Goal: Entertainment & Leisure: Consume media (video, audio)

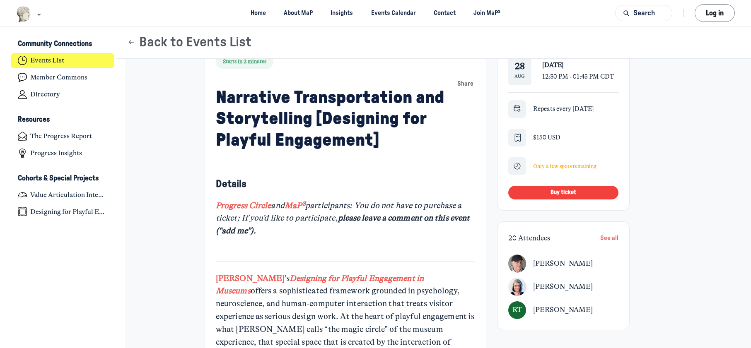
scroll to position [214, 0]
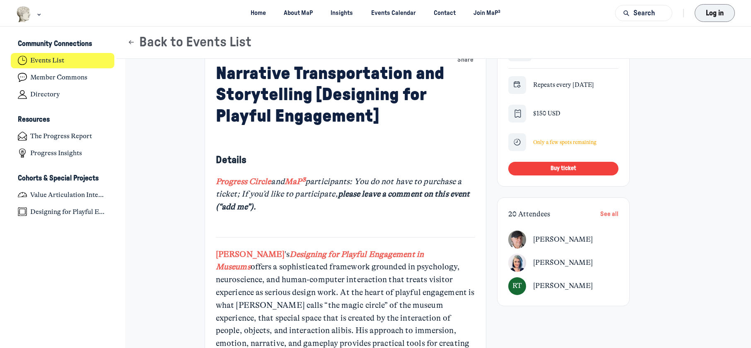
click at [707, 19] on button "Log in" at bounding box center [715, 13] width 40 height 18
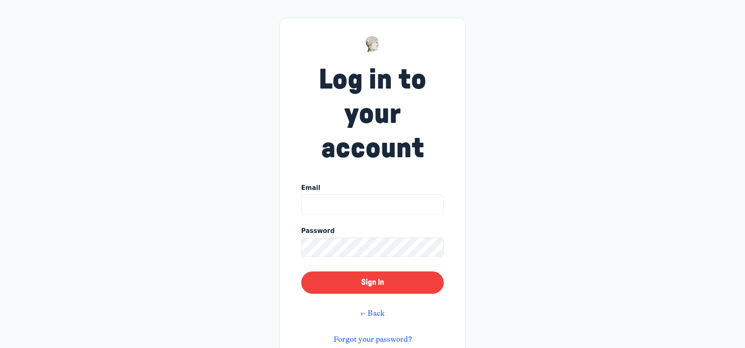
type input "jacob.rorem@mnhs.org"
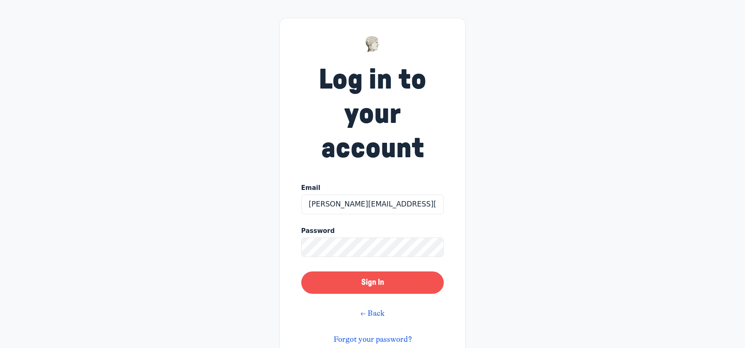
click at [373, 281] on button "Sign In" at bounding box center [372, 283] width 143 height 22
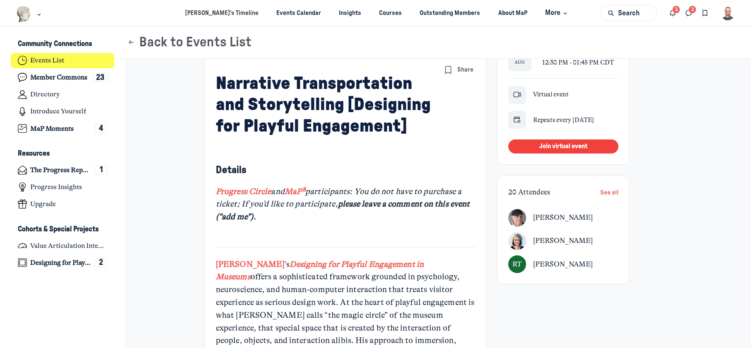
scroll to position [207, 0]
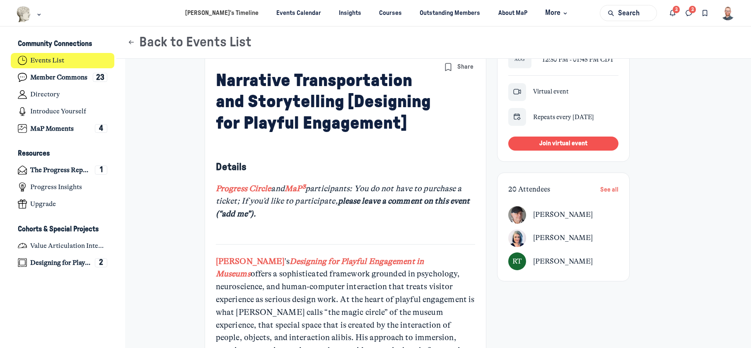
click at [571, 139] on button "Join virtual event" at bounding box center [563, 144] width 110 height 14
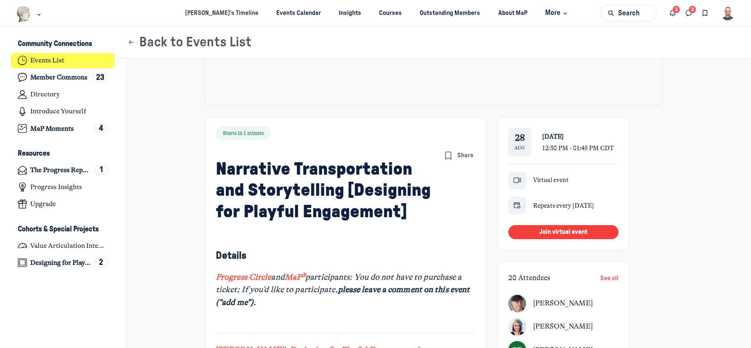
scroll to position [83, 0]
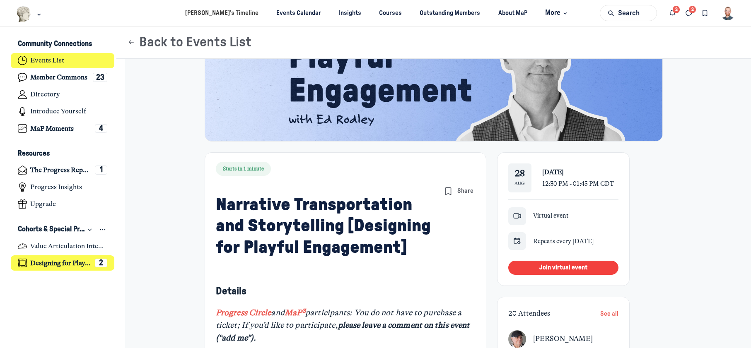
click at [56, 259] on h4 "Designing for Playful Engagement" at bounding box center [60, 263] width 61 height 8
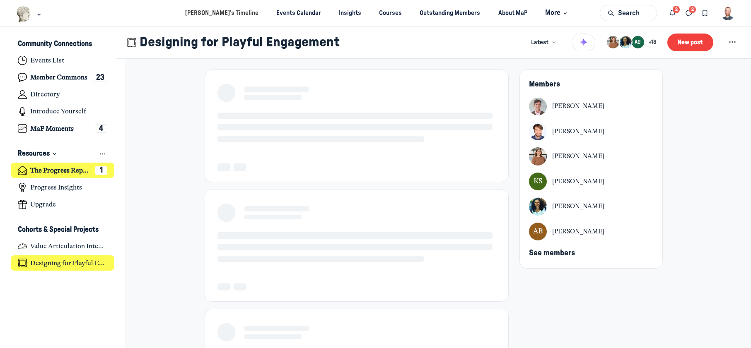
click at [49, 170] on h4 "The Progress Report" at bounding box center [60, 171] width 61 height 8
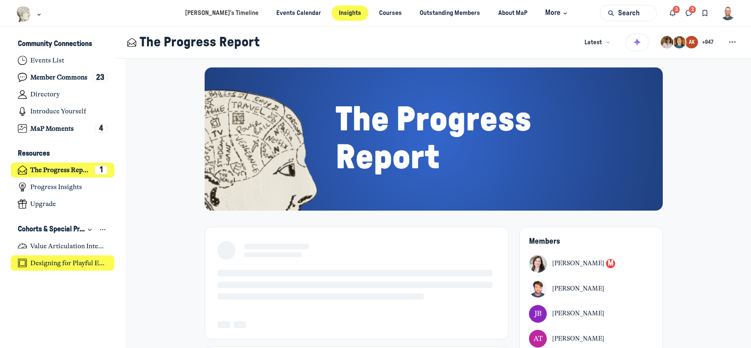
click at [39, 259] on h4 "Designing for Playful Engagement" at bounding box center [68, 263] width 77 height 8
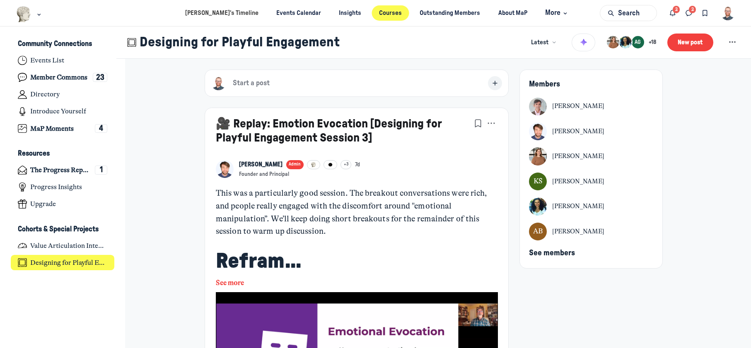
click at [383, 16] on link "Courses" at bounding box center [390, 12] width 37 height 15
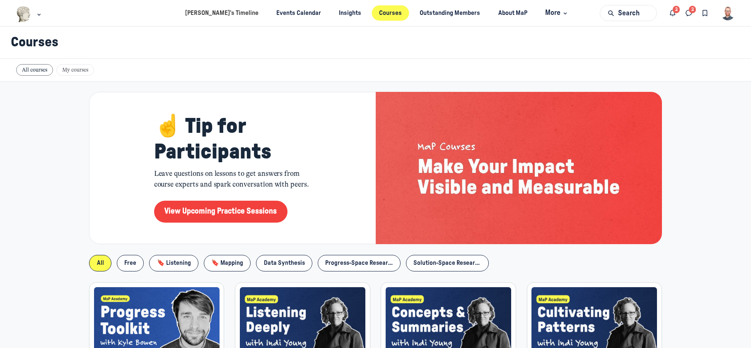
click at [69, 68] on span "My courses" at bounding box center [75, 70] width 38 height 12
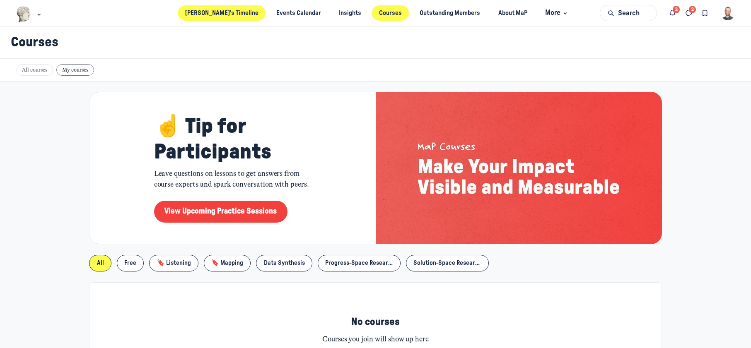
click at [240, 12] on link "[PERSON_NAME]’s Timeline" at bounding box center [222, 12] width 88 height 15
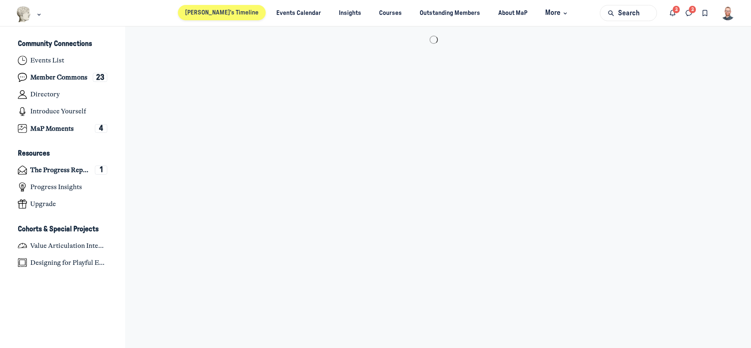
scroll to position [2498, 1629]
click at [677, 12] on icon "Notifications" at bounding box center [673, 13] width 8 height 9
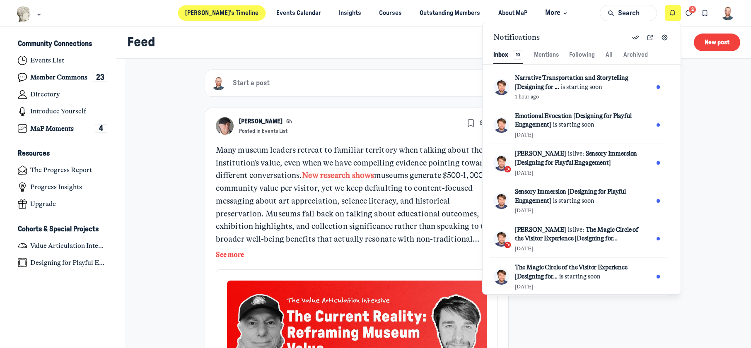
scroll to position [1128, 1756]
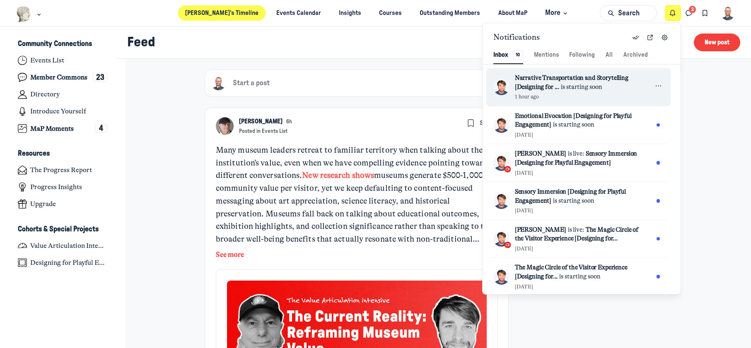
click at [588, 76] on span "Narrative Transportation and Storytelling [Designing for ..." at bounding box center [572, 82] width 114 height 17
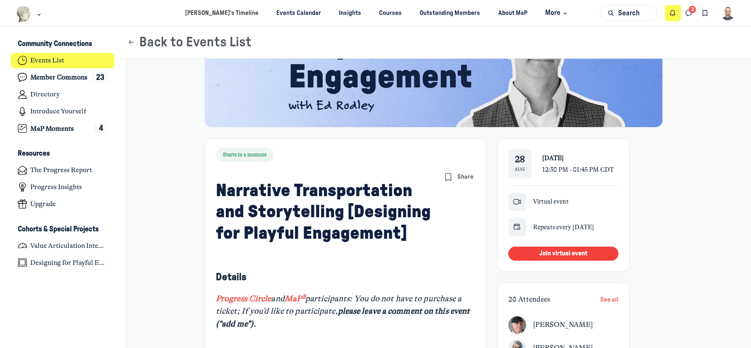
scroll to position [124, 0]
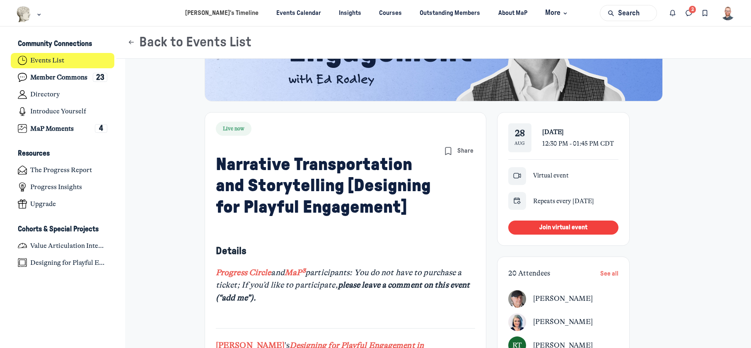
scroll to position [124, 0]
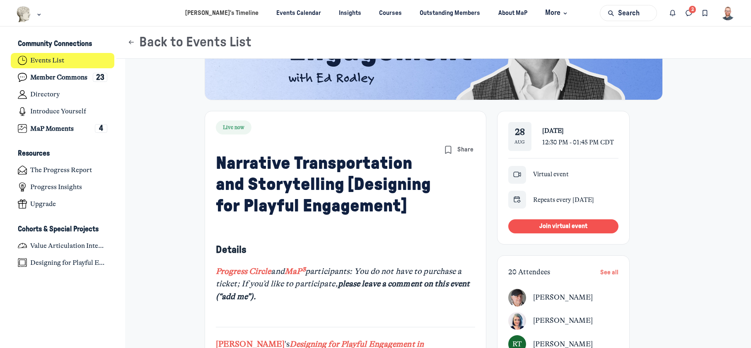
click at [603, 231] on button "Join virtual event" at bounding box center [563, 227] width 110 height 14
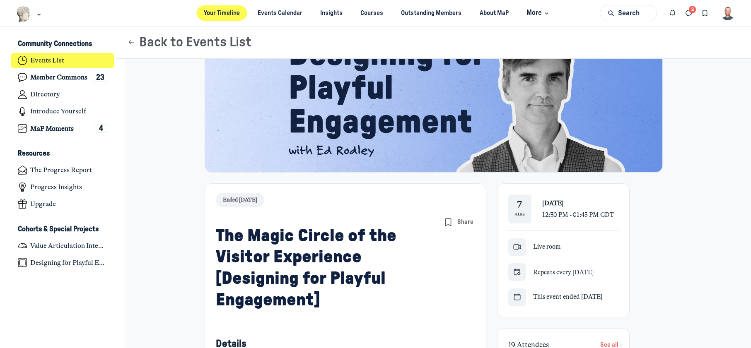
scroll to position [41, 0]
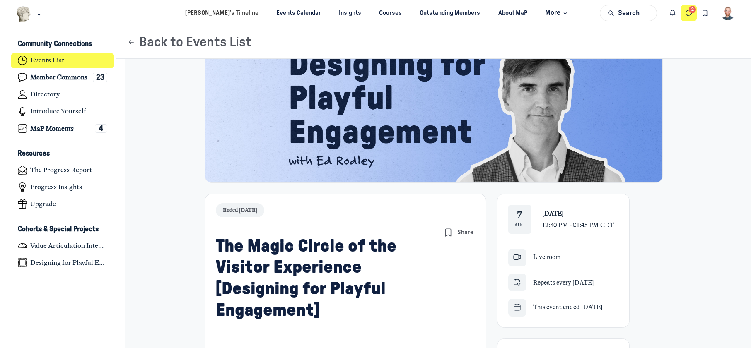
click at [690, 13] on icon "Direct messages" at bounding box center [689, 13] width 8 height 9
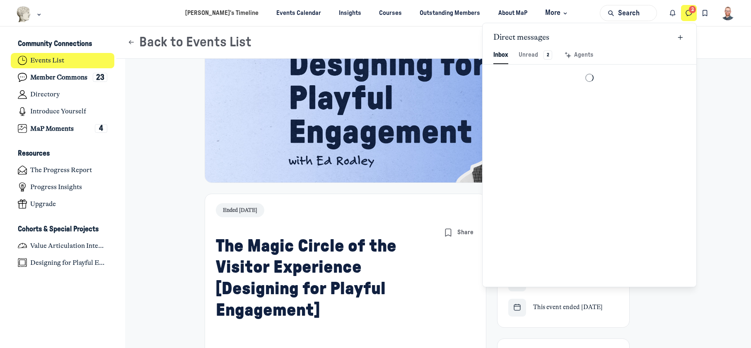
scroll to position [1128, 1931]
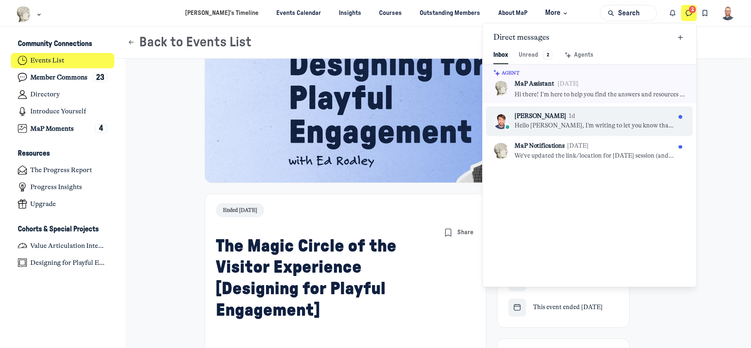
click at [602, 126] on p "Hello Jacob, I’m writing to let you know that Ed won’t be able to attend tomorr…" at bounding box center [595, 125] width 161 height 9
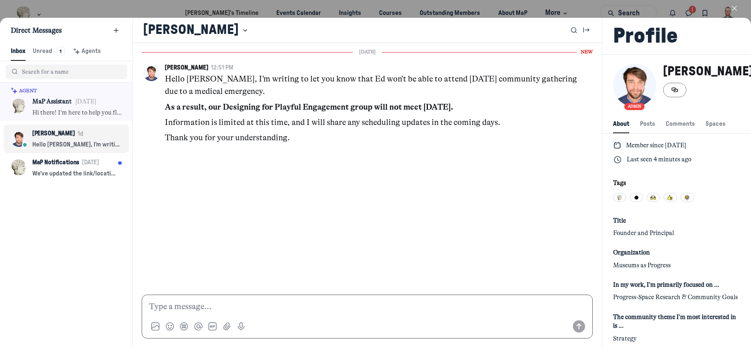
click at [230, 310] on p at bounding box center [367, 307] width 436 height 13
click at [573, 326] on use "Send message" at bounding box center [579, 327] width 12 height 12
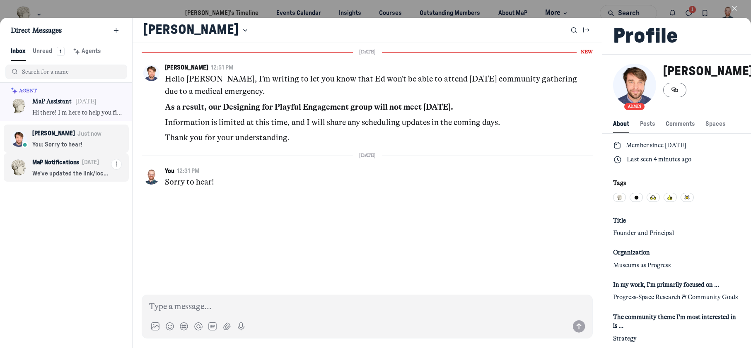
click at [37, 169] on div "MaP Notifications Aug 21 We've updated the link/location for today's session (a…" at bounding box center [71, 167] width 79 height 21
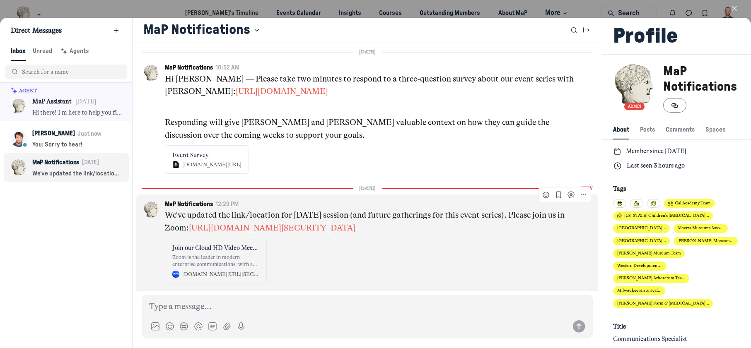
scroll to position [1, 0]
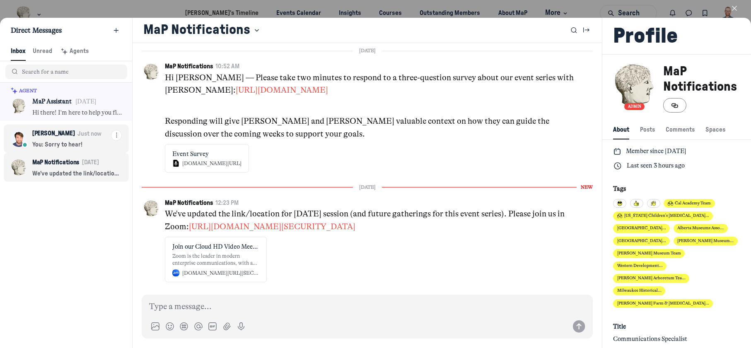
click at [51, 133] on p "[PERSON_NAME]" at bounding box center [53, 133] width 43 height 9
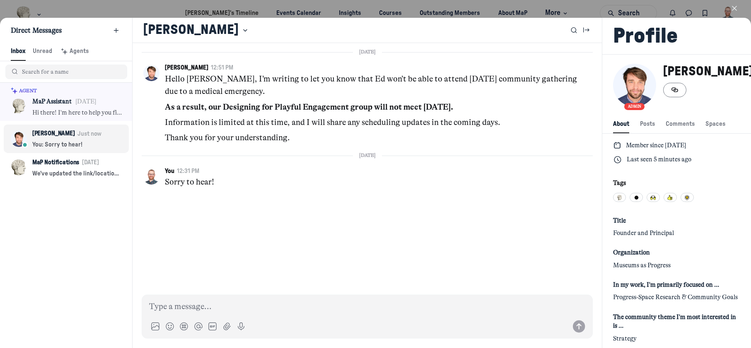
click at [732, 6] on icon "button" at bounding box center [735, 8] width 8 height 8
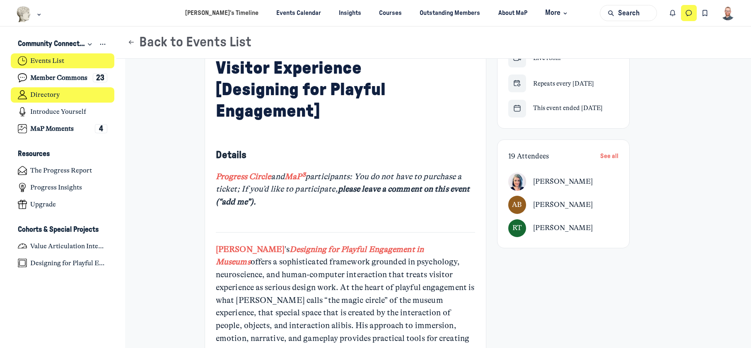
scroll to position [249, 0]
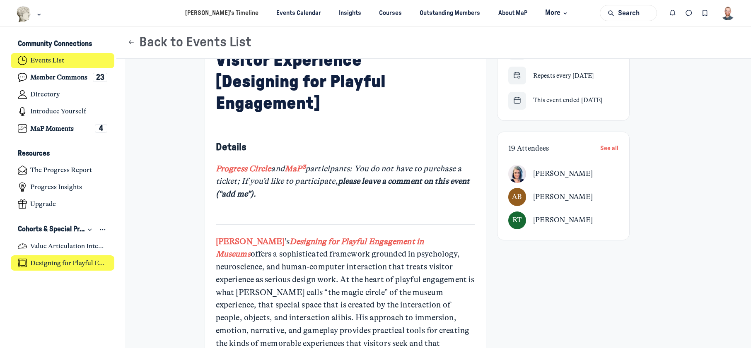
click at [68, 265] on h4 "Designing for Playful Engagement" at bounding box center [68, 263] width 77 height 8
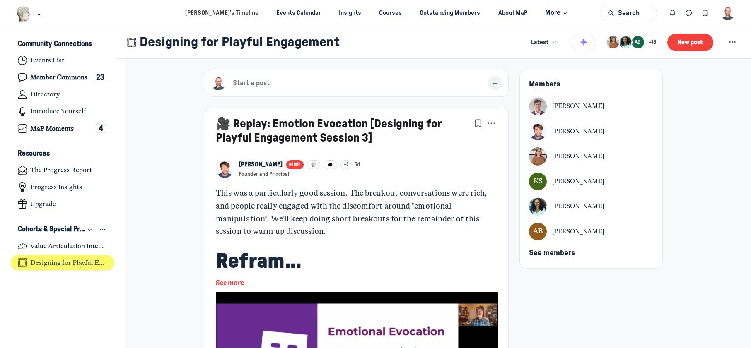
click at [48, 260] on h4 "Designing for Playful Engagement" at bounding box center [68, 263] width 77 height 8
click at [690, 16] on icon "Direct messages" at bounding box center [689, 13] width 8 height 9
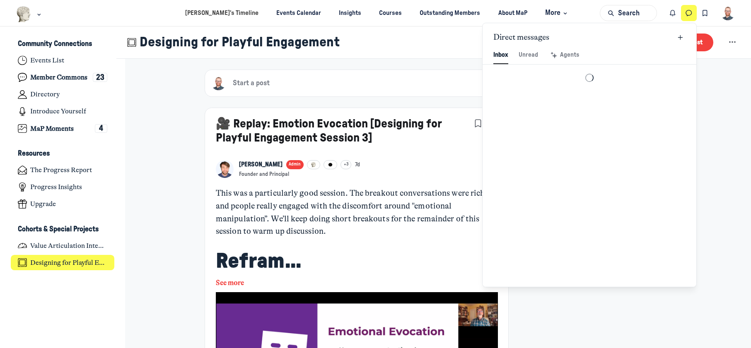
scroll to position [1128, 1931]
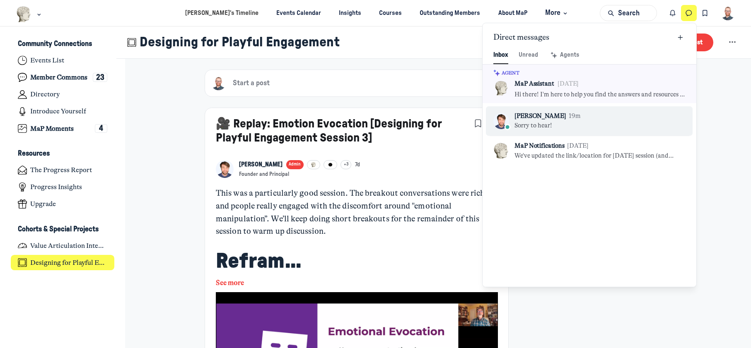
click at [545, 121] on div "Kyle Bowen 19m Sorry to hear!" at bounding box center [548, 121] width 66 height 19
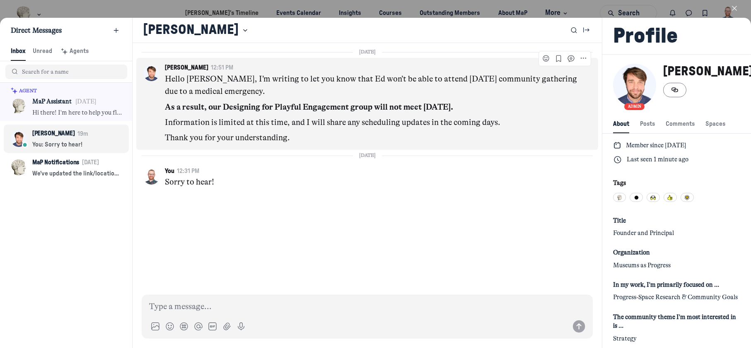
scroll to position [1128, 1638]
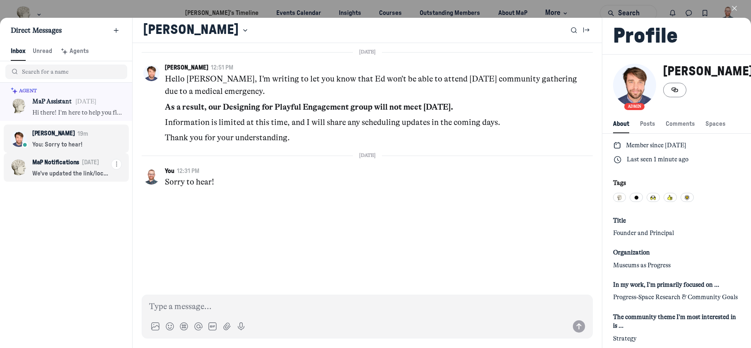
click at [55, 169] on div "MaP Notifications Aug 21 We've updated the link/location for today's session (a…" at bounding box center [71, 167] width 79 height 21
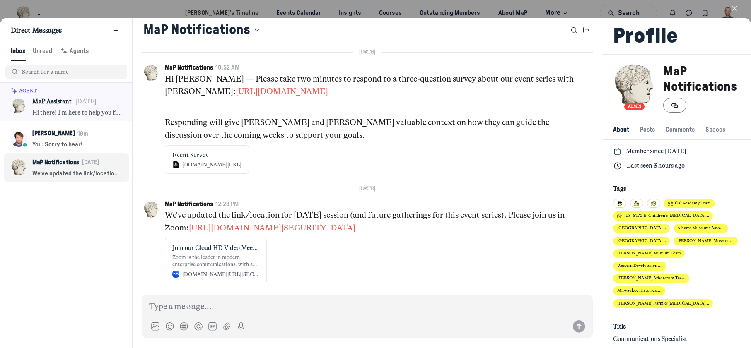
scroll to position [1128, 1638]
click at [737, 6] on use "button" at bounding box center [735, 8] width 4 height 4
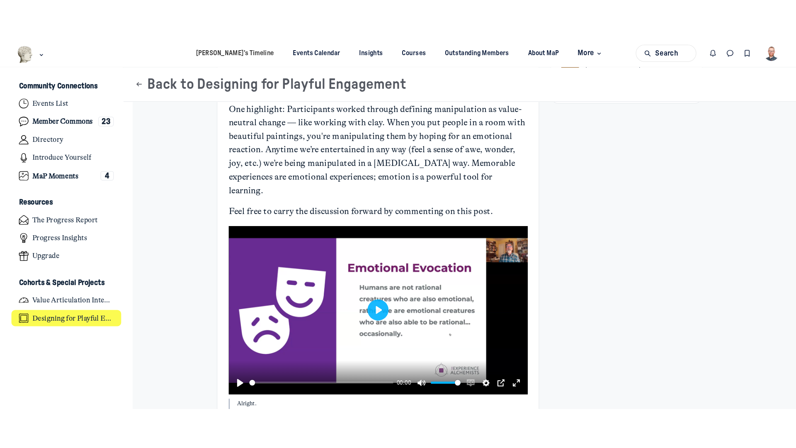
scroll to position [290, 0]
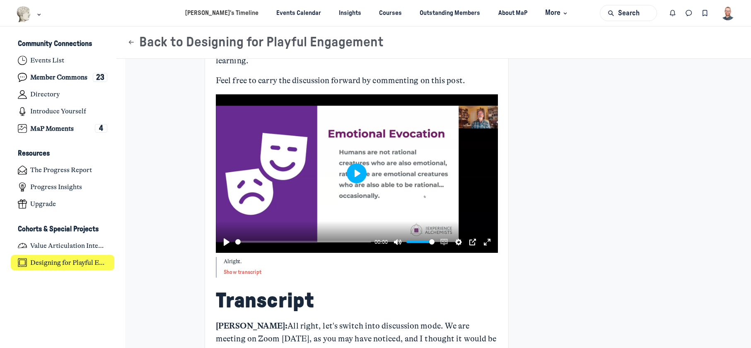
click at [360, 166] on button "Play" at bounding box center [357, 174] width 20 height 20
click at [486, 236] on button "Exit fullscreen Enter fullscreen" at bounding box center [487, 242] width 13 height 13
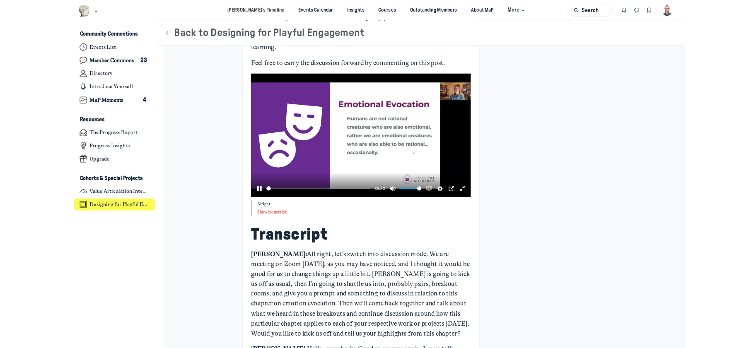
scroll to position [2944, 1629]
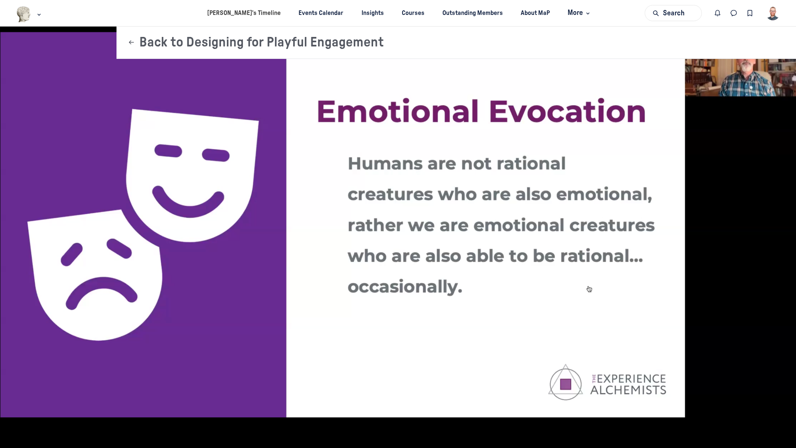
type input "0.21"
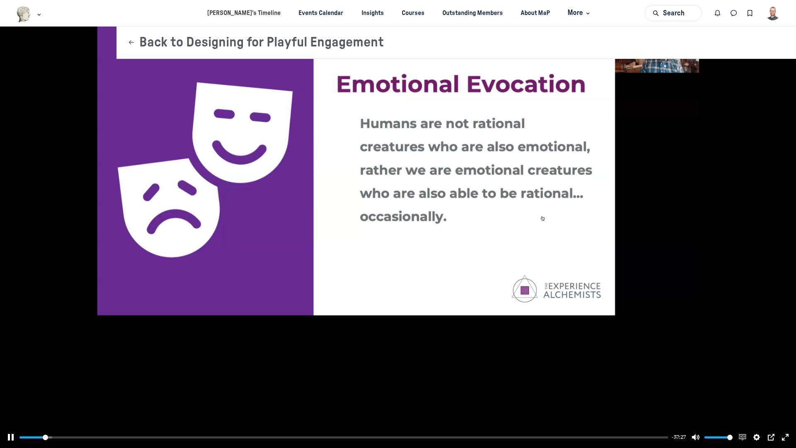
scroll to position [2498, 1629]
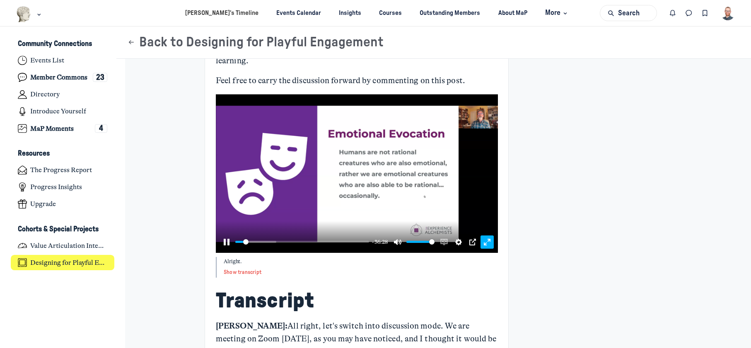
click at [481, 236] on button "Exit fullscreen Enter fullscreen" at bounding box center [487, 242] width 13 height 13
click at [329, 238] on input "Seek" at bounding box center [302, 242] width 134 height 8
click at [329, 238] on input "Seek" at bounding box center [302, 242] width 135 height 8
click at [327, 238] on input "Seek" at bounding box center [302, 242] width 135 height 8
click at [326, 238] on input "Seek" at bounding box center [302, 242] width 135 height 8
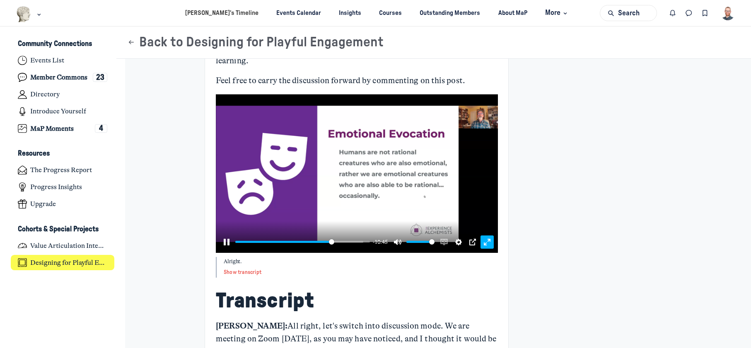
click at [487, 236] on button "Exit fullscreen Enter fullscreen" at bounding box center [487, 242] width 13 height 13
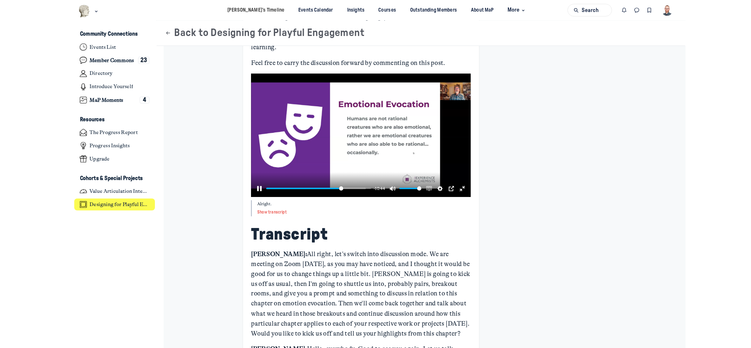
scroll to position [2944, 1629]
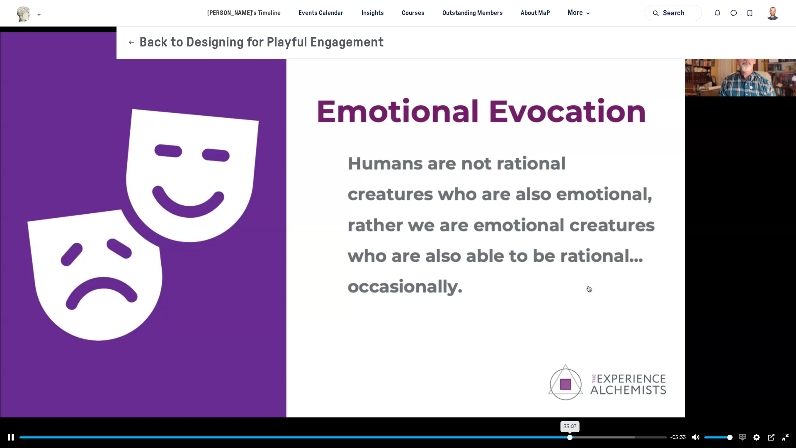
click at [570, 348] on input "Seek" at bounding box center [342, 437] width 647 height 8
click at [568, 348] on input "Seek" at bounding box center [343, 437] width 648 height 8
click at [566, 348] on input "Seek" at bounding box center [343, 437] width 648 height 8
click at [565, 348] on input "Seek" at bounding box center [342, 437] width 647 height 8
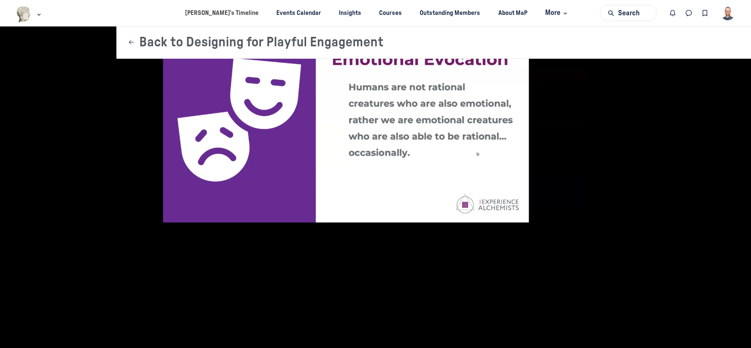
scroll to position [2498, 1629]
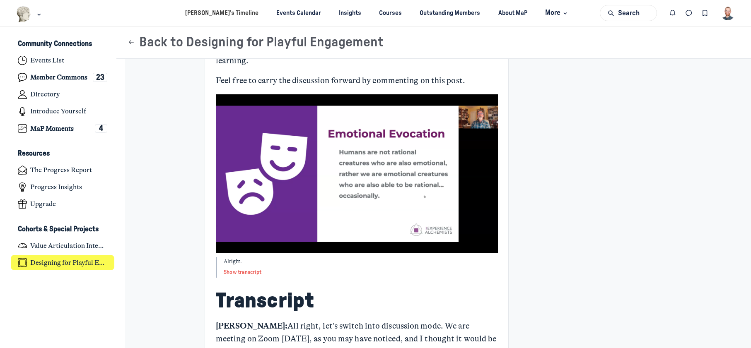
type input "100"
